Goal: Task Accomplishment & Management: Manage account settings

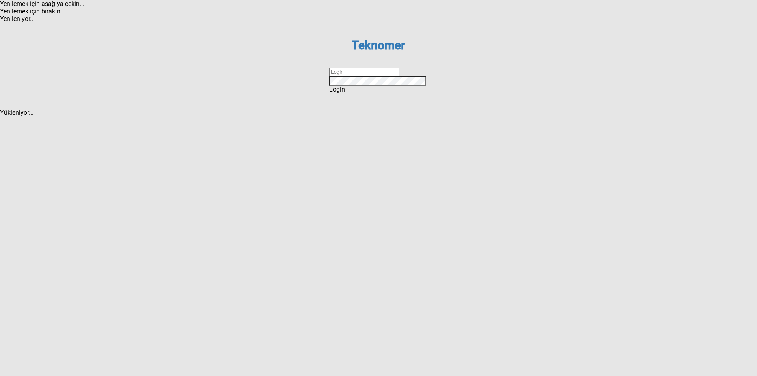
click at [361, 76] on dx-text-box at bounding box center [378, 72] width 99 height 8
click at [356, 76] on input "text" at bounding box center [364, 72] width 70 height 8
type input "ihsankoc"
click at [356, 93] on div "Login" at bounding box center [378, 89] width 99 height 7
click at [358, 76] on input "text" at bounding box center [364, 72] width 70 height 8
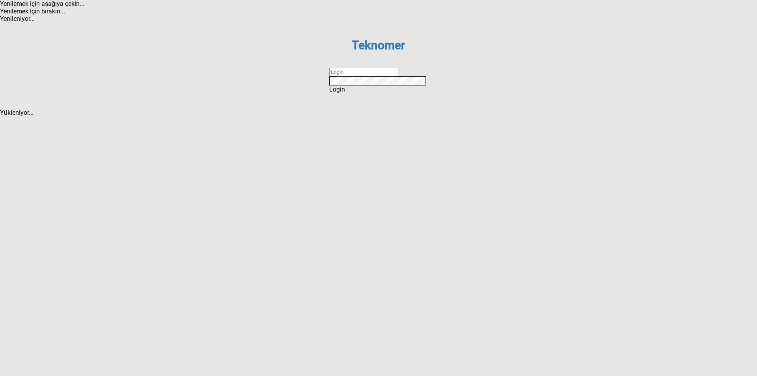
type input "ihsankoc"
click at [345, 93] on span "Login" at bounding box center [337, 89] width 16 height 7
click at [359, 76] on input "text" at bounding box center [364, 72] width 70 height 8
type input "ihsankoc"
click at [345, 93] on span "Login" at bounding box center [337, 89] width 16 height 7
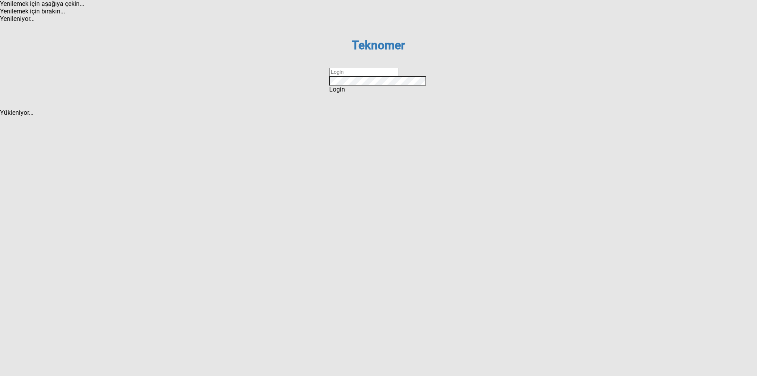
click at [344, 76] on input "text" at bounding box center [364, 72] width 70 height 8
click at [352, 76] on input "text" at bounding box center [364, 72] width 70 height 8
click at [363, 76] on input "text" at bounding box center [364, 72] width 70 height 8
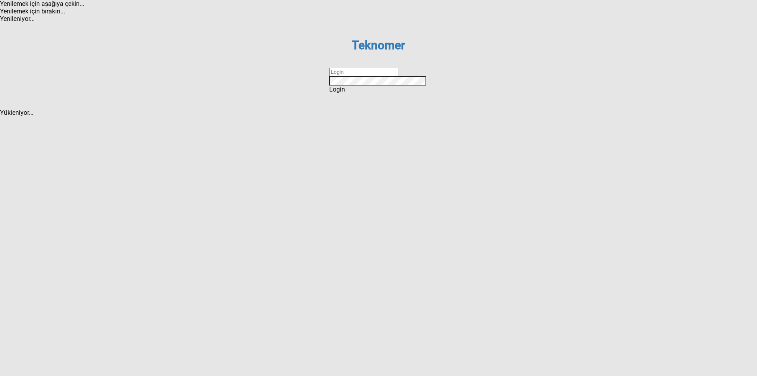
click at [361, 76] on input "text" at bounding box center [364, 72] width 70 height 8
click at [345, 93] on span "Login" at bounding box center [337, 89] width 16 height 7
click at [378, 76] on input "text" at bounding box center [364, 72] width 70 height 8
